Goal: Find specific page/section: Find specific page/section

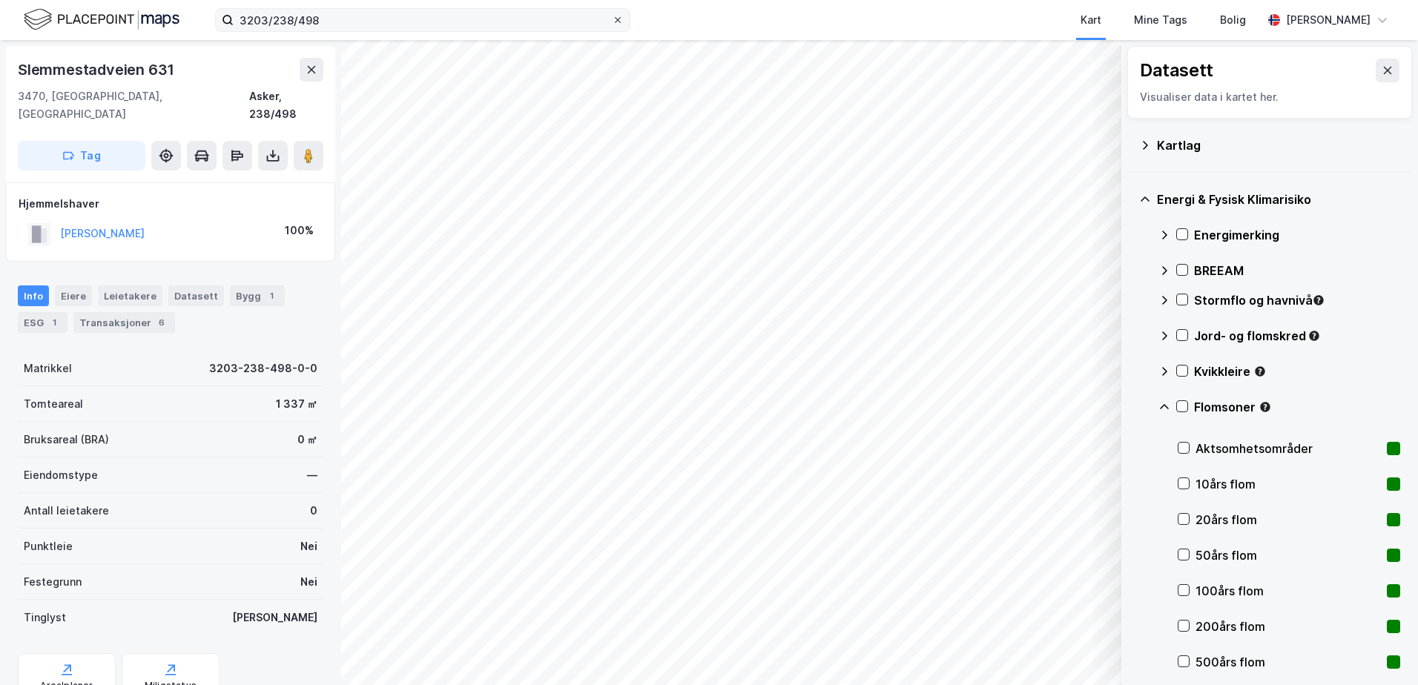
click at [618, 19] on icon at bounding box center [618, 20] width 6 height 6
click at [612, 19] on input "3203/238/498" at bounding box center [423, 20] width 378 height 22
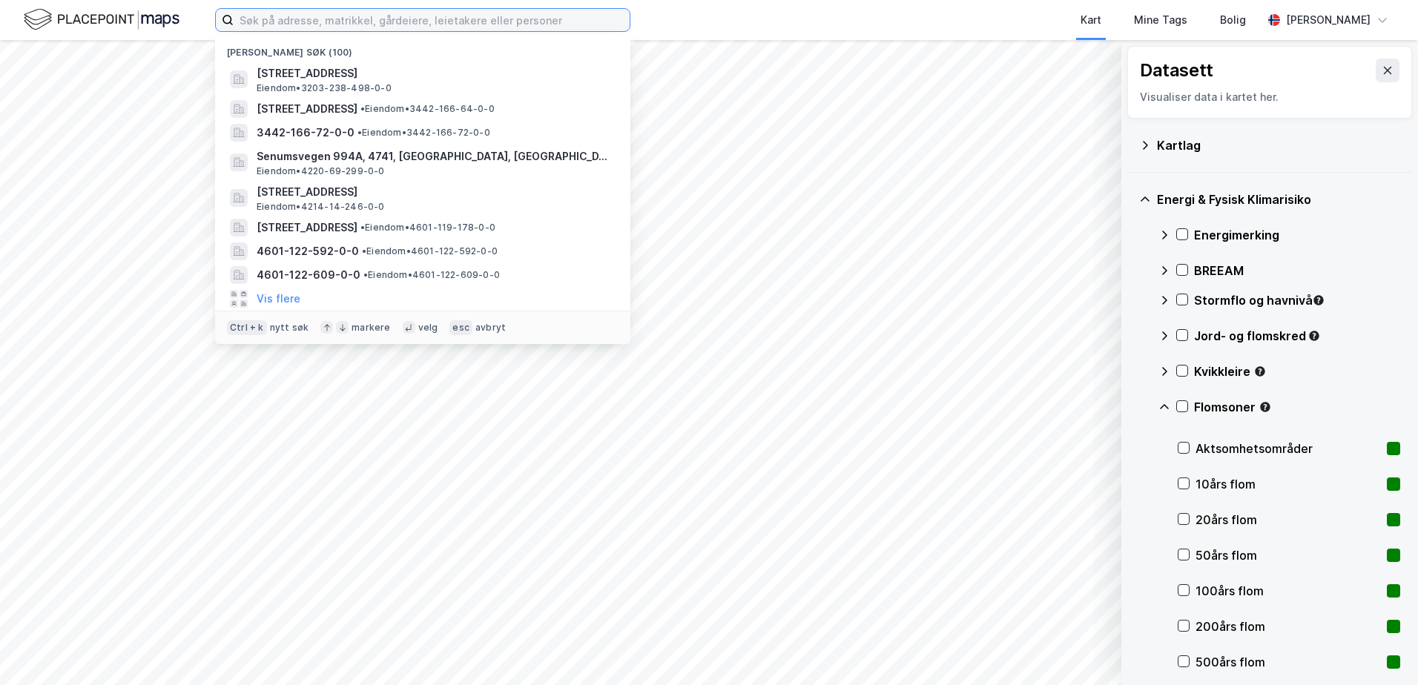
paste input "601-143/974"
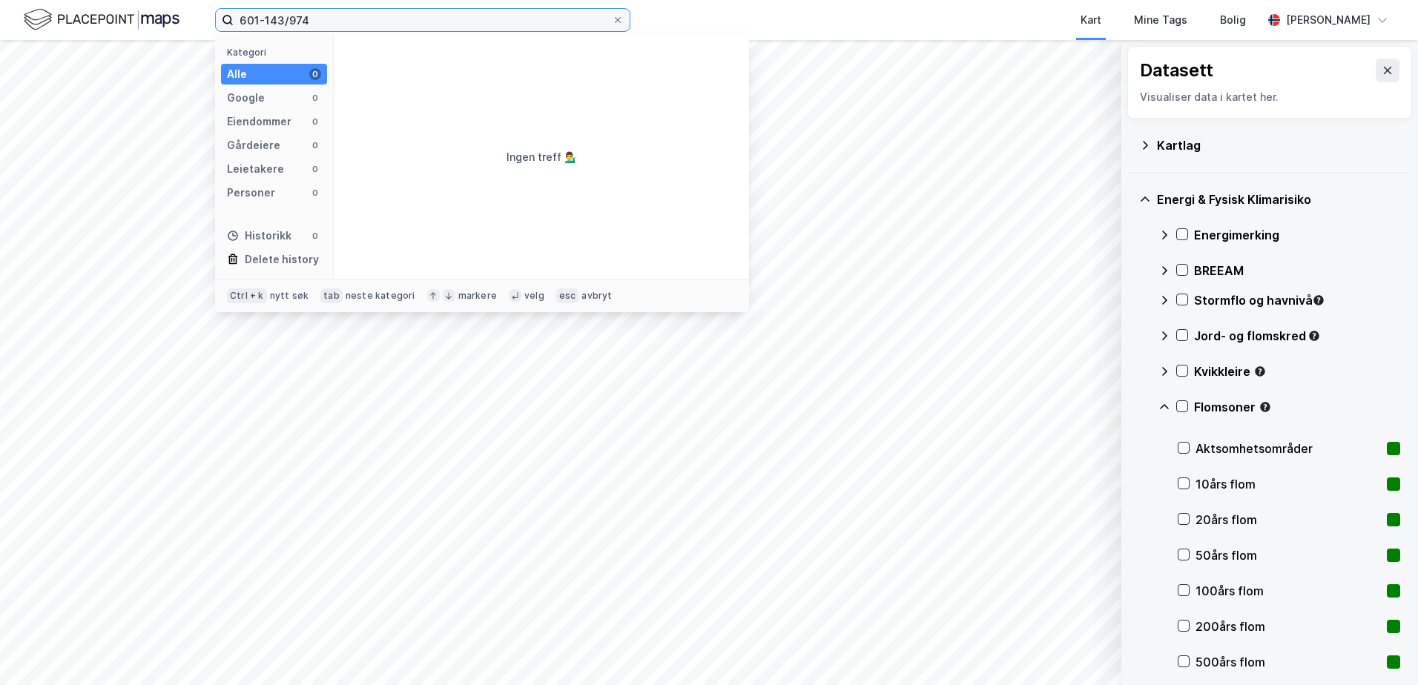
click at [239, 24] on input "601-143/974" at bounding box center [423, 20] width 378 height 22
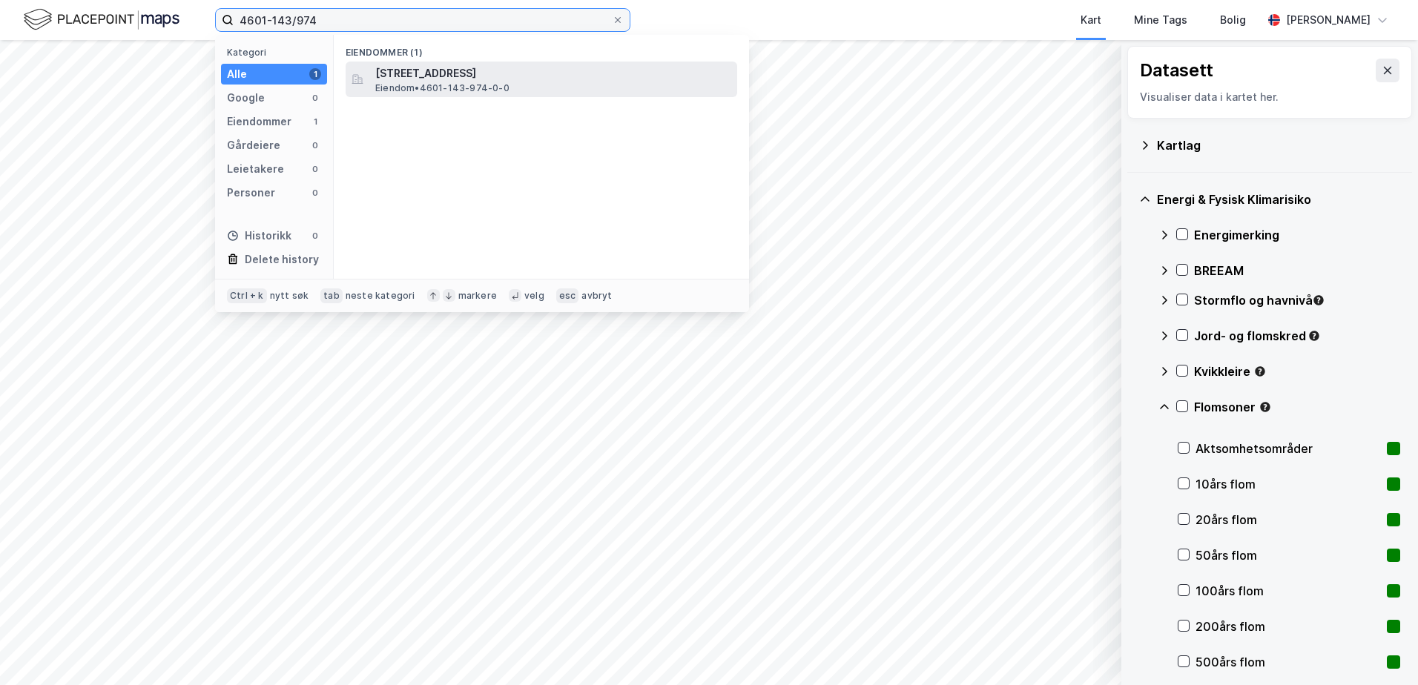
type input "4601-143/974"
click at [446, 78] on span "[STREET_ADDRESS]" at bounding box center [553, 73] width 356 height 18
